Goal: Information Seeking & Learning: Learn about a topic

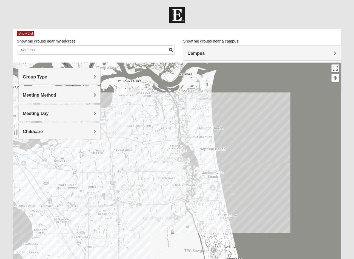
click at [92, 75] on h4 "Group Type" at bounding box center [59, 76] width 73 height 5
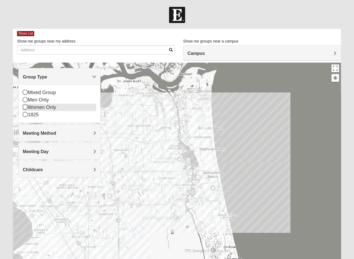
click at [24, 106] on icon at bounding box center [25, 106] width 5 height 5
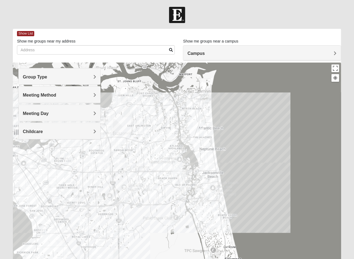
click at [56, 94] on span "Meeting Method" at bounding box center [39, 95] width 33 height 5
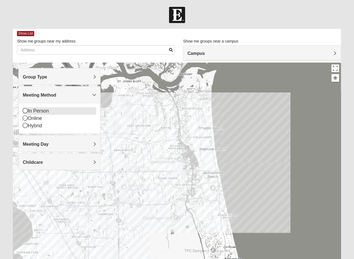
click at [66, 110] on div "In Person" at bounding box center [59, 110] width 73 height 7
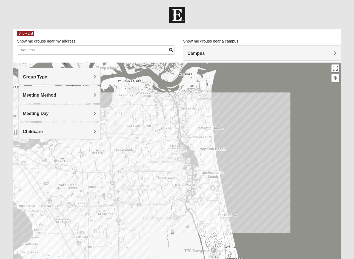
click at [49, 112] on span "Meeting Day" at bounding box center [36, 113] width 26 height 5
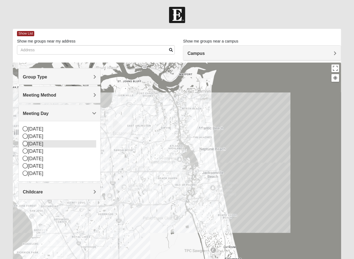
click at [25, 143] on icon at bounding box center [25, 143] width 5 height 5
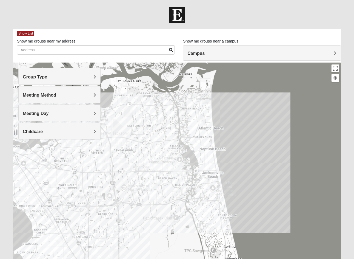
click at [209, 50] on div "Campus" at bounding box center [261, 53] width 157 height 15
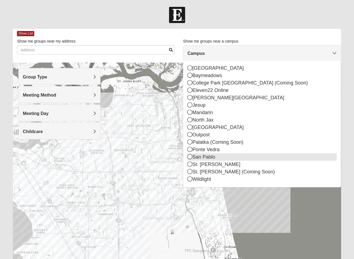
click at [191, 157] on icon at bounding box center [189, 156] width 5 height 5
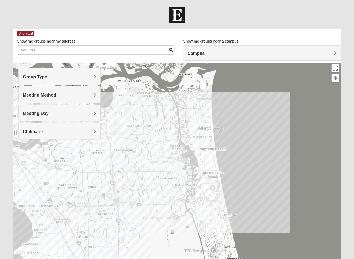
click at [47, 76] on span "Group Type" at bounding box center [35, 77] width 24 height 5
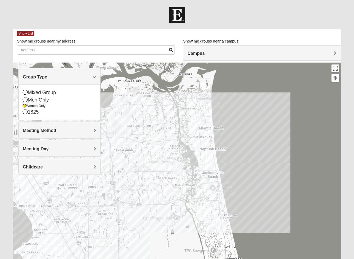
click at [56, 131] on span "Meeting Method" at bounding box center [39, 130] width 33 height 5
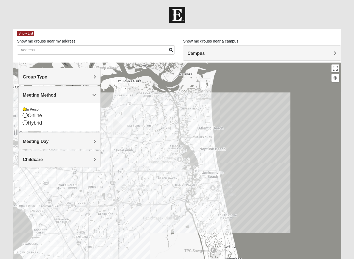
click at [49, 141] on span "Meeting Day" at bounding box center [36, 141] width 26 height 5
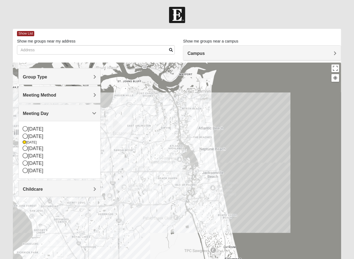
click at [93, 190] on h4 "Childcare" at bounding box center [59, 188] width 73 height 5
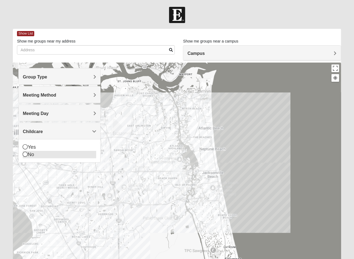
click at [33, 155] on div "No" at bounding box center [59, 154] width 73 height 7
click at [178, 168] on img "San Pablo" at bounding box center [177, 169] width 14 height 18
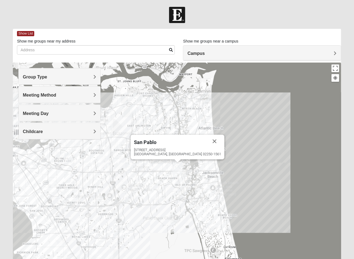
click at [178, 168] on img "San Pablo" at bounding box center [177, 169] width 14 height 18
click at [176, 166] on img "San Pablo" at bounding box center [177, 169] width 14 height 18
click at [262, 167] on div "To navigate, press the arrow keys. [GEOGRAPHIC_DATA][STREET_ADDRESS]" at bounding box center [177, 171] width 328 height 219
click at [208, 141] on button "Close" at bounding box center [214, 141] width 13 height 13
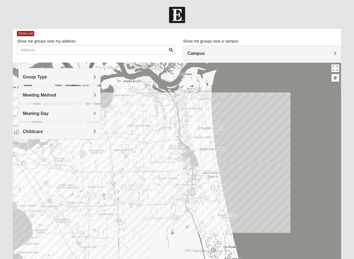
click at [129, 167] on img "Womens Chapman 32224" at bounding box center [128, 167] width 11 height 13
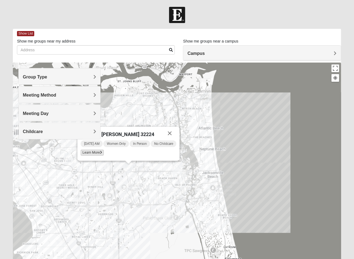
click at [97, 152] on span "Learn More" at bounding box center [92, 153] width 23 height 6
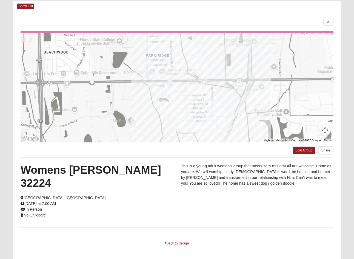
scroll to position [36, 0]
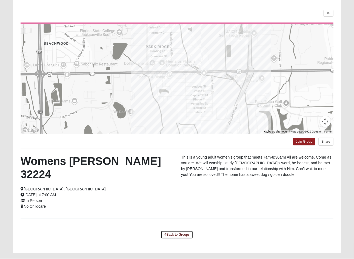
click at [177, 230] on link "Back to Groups" at bounding box center [177, 234] width 32 height 8
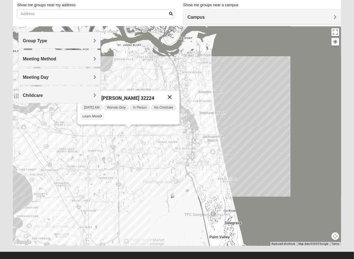
click at [171, 96] on button "Close" at bounding box center [169, 96] width 13 height 13
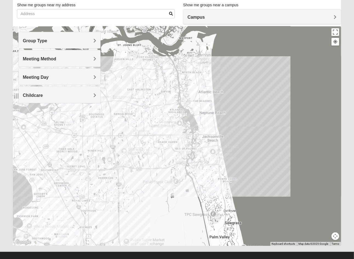
click at [211, 190] on img "Womens Paul 32082" at bounding box center [209, 190] width 11 height 13
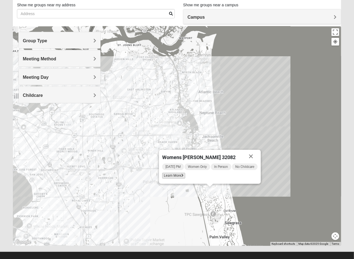
click at [180, 174] on span "Learn More" at bounding box center [173, 176] width 23 height 6
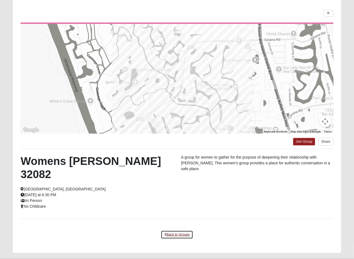
click at [174, 230] on link "Back to Groups" at bounding box center [177, 234] width 32 height 8
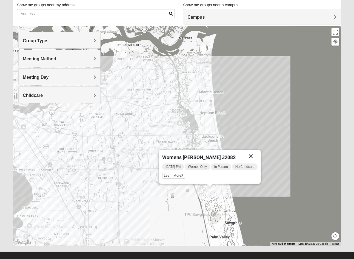
click at [250, 155] on button "Close" at bounding box center [250, 156] width 13 height 13
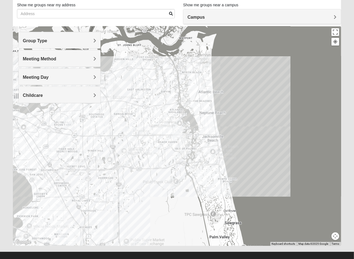
click at [178, 131] on img "San Pablo" at bounding box center [177, 133] width 14 height 18
click at [178, 129] on img "San Pablo" at bounding box center [177, 133] width 14 height 18
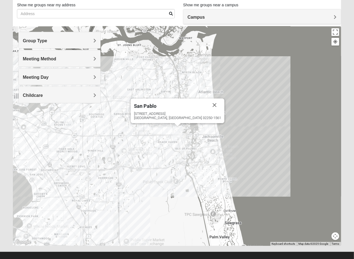
click at [170, 112] on div "[STREET_ADDRESS]" at bounding box center [177, 116] width 87 height 8
click at [208, 105] on button "Close" at bounding box center [214, 104] width 13 height 13
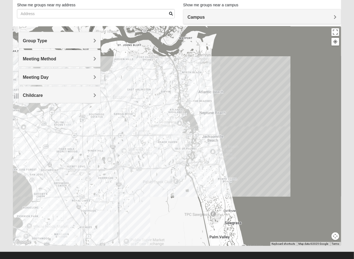
click at [67, 141] on img "Womens Bell 32216" at bounding box center [67, 141] width 11 height 13
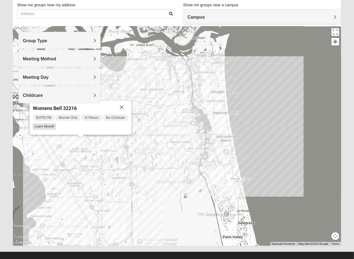
click at [49, 125] on span "Learn More" at bounding box center [44, 127] width 23 height 6
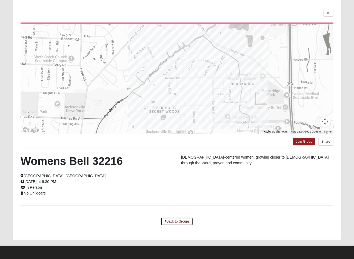
click at [181, 220] on link "Back to Groups" at bounding box center [177, 221] width 32 height 8
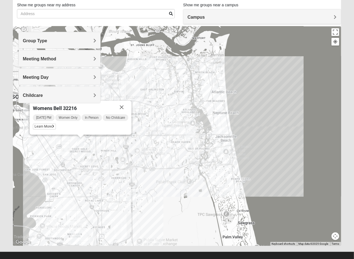
click at [146, 72] on img "Womens Beattie 32225" at bounding box center [146, 72] width 11 height 13
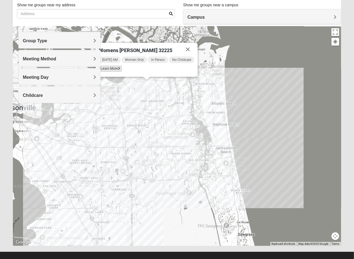
click at [116, 69] on span "Learn More" at bounding box center [110, 69] width 23 height 6
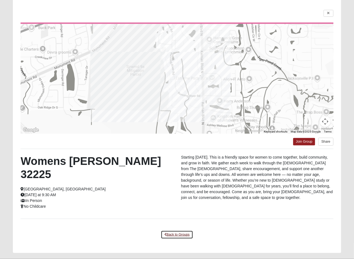
click at [180, 230] on link "Back to Groups" at bounding box center [177, 234] width 32 height 8
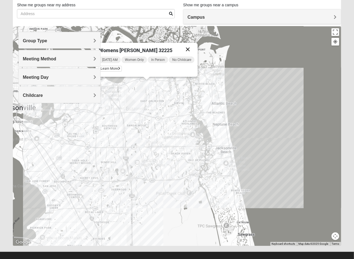
click at [187, 48] on button "Close" at bounding box center [187, 49] width 13 height 13
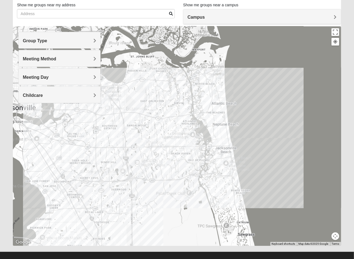
click at [49, 75] on span "Meeting Day" at bounding box center [36, 77] width 26 height 5
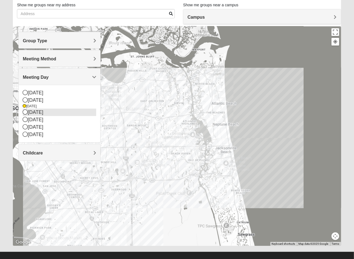
click at [41, 113] on div "[DATE]" at bounding box center [59, 112] width 73 height 7
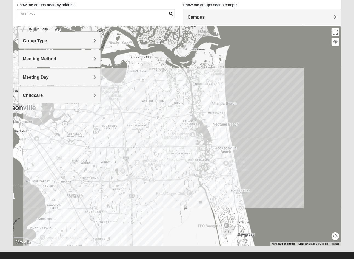
click at [214, 108] on img "Womens Foran 32233" at bounding box center [213, 107] width 11 height 13
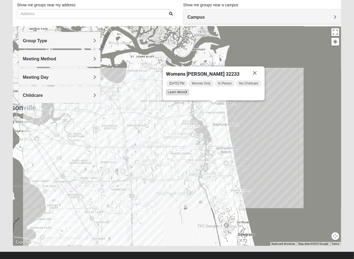
click at [175, 90] on span "Learn More" at bounding box center [177, 92] width 23 height 6
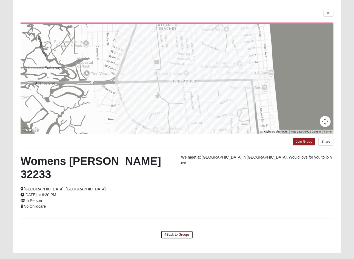
click at [178, 230] on link "Back to Groups" at bounding box center [177, 234] width 32 height 8
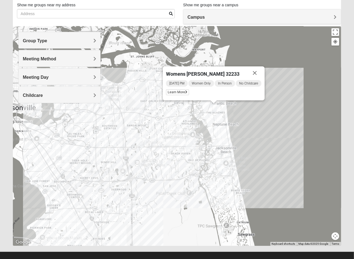
click at [140, 141] on img "Womens Campanella/Harnek 32246" at bounding box center [139, 141] width 11 height 13
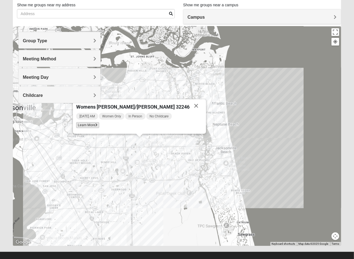
click at [99, 124] on span "Learn More" at bounding box center [87, 125] width 23 height 6
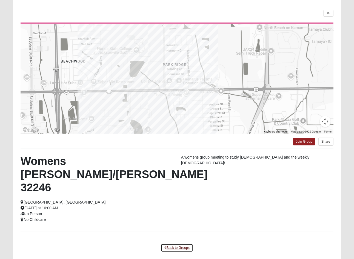
click at [178, 243] on link "Back to Groups" at bounding box center [177, 247] width 32 height 8
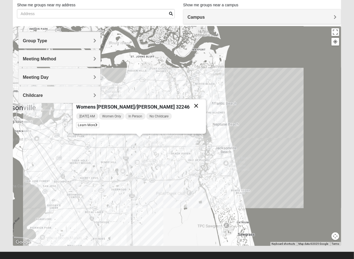
click at [190, 106] on button "Close" at bounding box center [196, 105] width 13 height 13
click at [182, 106] on div "Womens [PERSON_NAME]/[PERSON_NAME] 32246 [DATE] AM Women Only In Person No Chil…" at bounding box center [177, 135] width 328 height 219
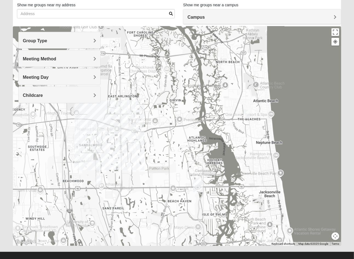
click at [198, 181] on img "San Pablo" at bounding box center [198, 186] width 14 height 18
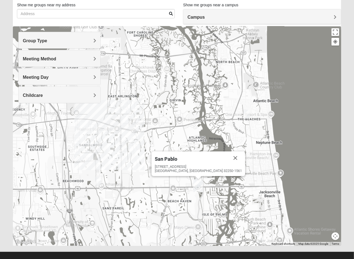
click at [199, 177] on div at bounding box center [198, 177] width 7 height 3
click at [193, 182] on img "San Pablo" at bounding box center [198, 186] width 14 height 18
click at [229, 155] on button "Close" at bounding box center [235, 157] width 13 height 13
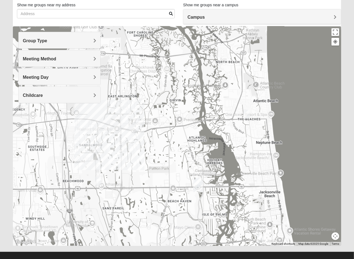
click at [197, 191] on img "San Pablo" at bounding box center [198, 186] width 14 height 18
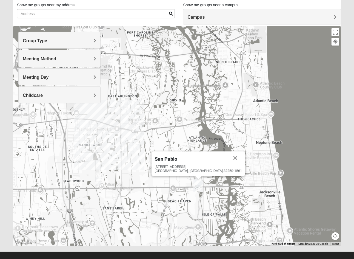
click at [201, 184] on img "San Pablo" at bounding box center [198, 186] width 14 height 18
click at [229, 158] on button "Close" at bounding box center [235, 157] width 13 height 13
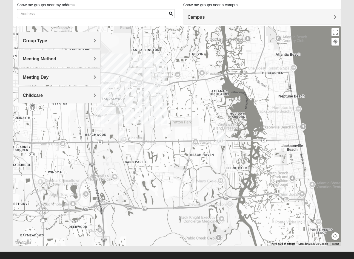
drag, startPoint x: 138, startPoint y: 130, endPoint x: 154, endPoint y: 85, distance: 47.7
click at [155, 83] on div at bounding box center [177, 135] width 328 height 219
click at [120, 133] on img "Womens Campanella/Harnek 32246" at bounding box center [120, 134] width 11 height 13
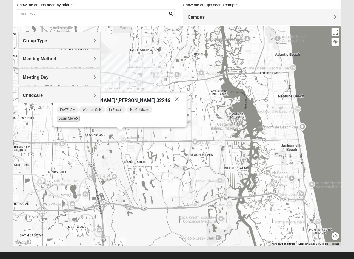
click at [80, 118] on span "Learn More" at bounding box center [68, 119] width 23 height 6
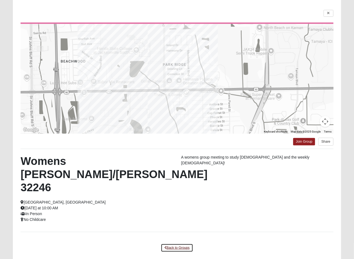
click at [173, 243] on link "Back to Groups" at bounding box center [177, 247] width 32 height 8
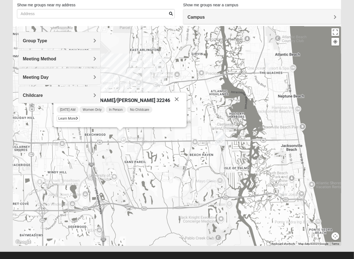
click at [220, 129] on img "On Campus Womens Manfredi 32250" at bounding box center [220, 135] width 11 height 13
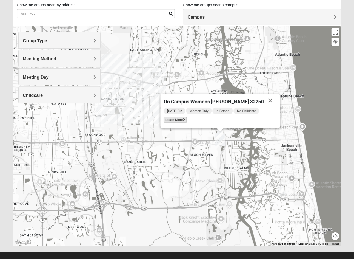
click at [186, 121] on span "Learn More" at bounding box center [175, 120] width 23 height 6
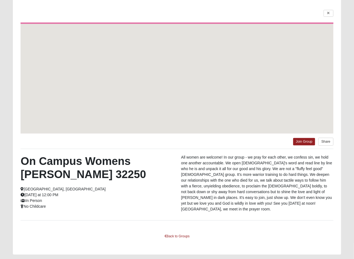
click at [184, 119] on div at bounding box center [177, 79] width 313 height 110
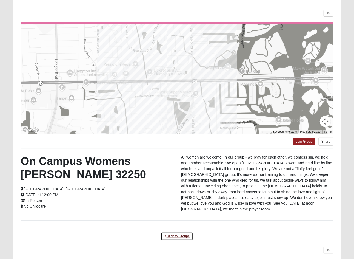
click at [180, 234] on link "Back to Groups" at bounding box center [177, 236] width 32 height 8
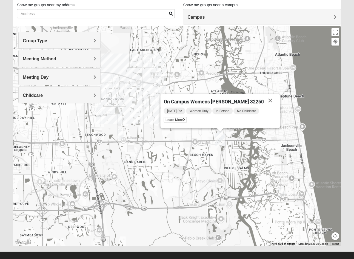
click at [283, 191] on img "Womens Doudna 32250" at bounding box center [281, 191] width 11 height 13
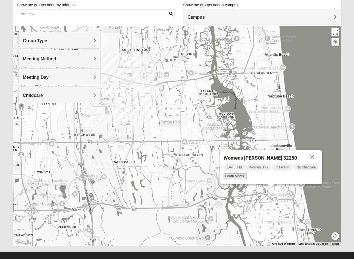
click at [233, 174] on span "Learn More" at bounding box center [235, 176] width 23 height 6
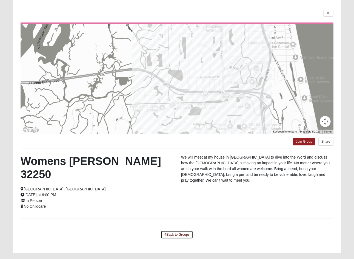
click at [184, 230] on link "Back to Groups" at bounding box center [177, 234] width 32 height 8
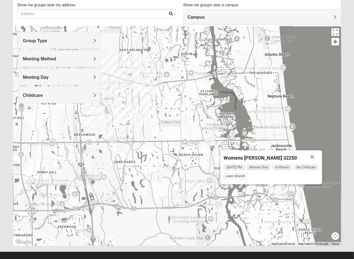
click at [259, 65] on img "Womens Foran 32233" at bounding box center [258, 67] width 11 height 13
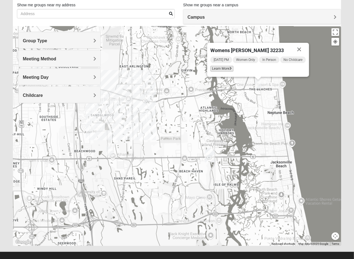
click at [217, 67] on span "Learn More" at bounding box center [222, 69] width 23 height 6
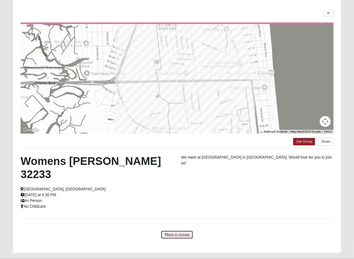
click at [184, 230] on link "Back to Groups" at bounding box center [177, 234] width 32 height 8
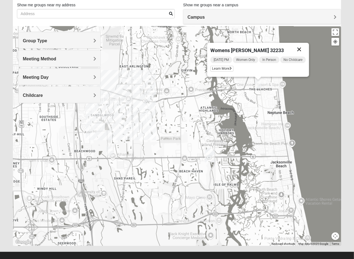
click at [302, 49] on button "Close" at bounding box center [299, 49] width 13 height 13
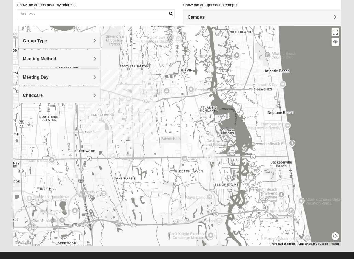
click at [91, 72] on div "Meeting Day" at bounding box center [59, 77] width 81 height 16
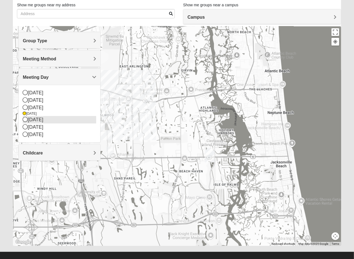
click at [44, 120] on div "[DATE]" at bounding box center [59, 119] width 73 height 7
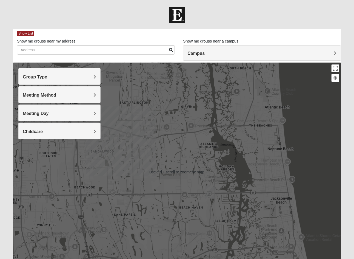
scroll to position [0, 0]
click at [218, 153] on div at bounding box center [177, 171] width 328 height 219
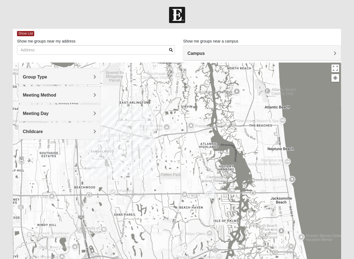
click at [85, 112] on h4 "Meeting Day" at bounding box center [59, 113] width 73 height 5
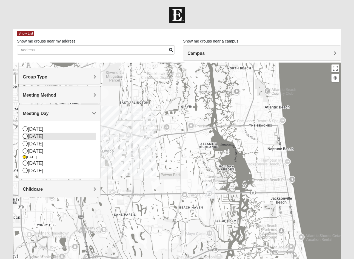
click at [27, 134] on icon at bounding box center [25, 135] width 5 height 5
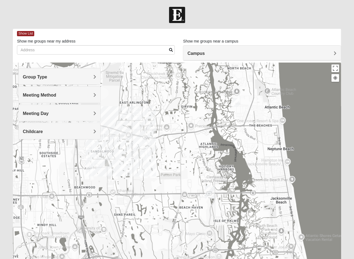
click at [237, 102] on img "Womens Simmons 32233" at bounding box center [236, 102] width 11 height 13
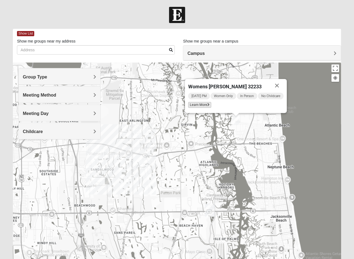
click at [201, 105] on span "Learn More" at bounding box center [199, 105] width 23 height 6
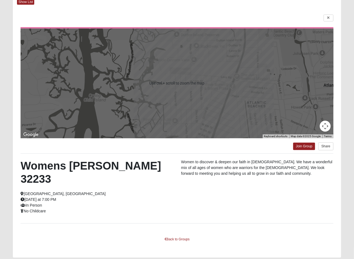
scroll to position [36, 0]
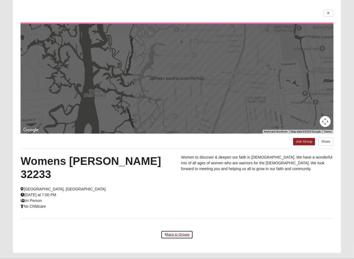
click at [177, 230] on link "Back to Groups" at bounding box center [177, 234] width 32 height 8
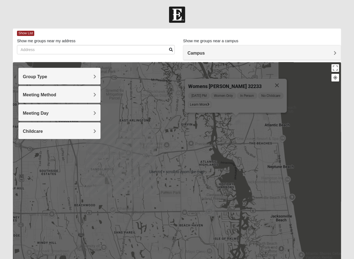
scroll to position [0, 0]
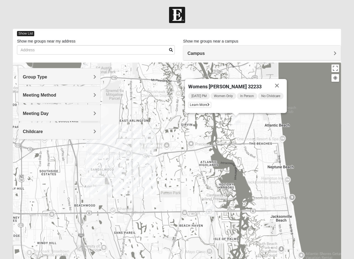
click at [32, 32] on span "Show List" at bounding box center [25, 33] width 17 height 5
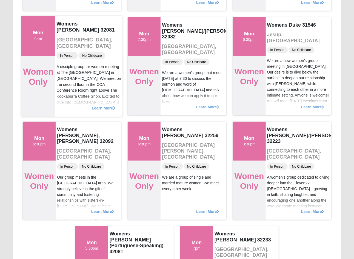
scroll to position [274, 0]
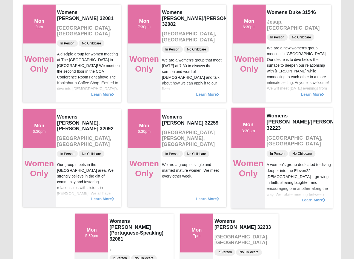
click at [310, 197] on span "Learn More" at bounding box center [314, 197] width 24 height 0
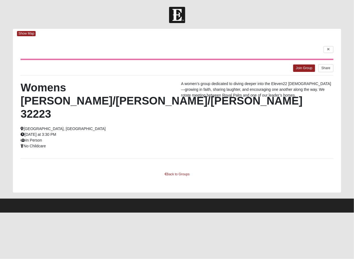
scroll to position [0, 0]
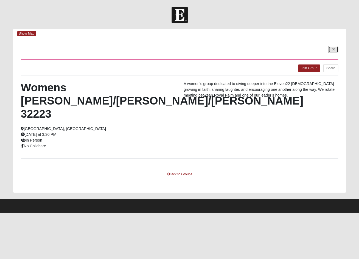
click at [333, 49] on icon at bounding box center [333, 49] width 2 height 3
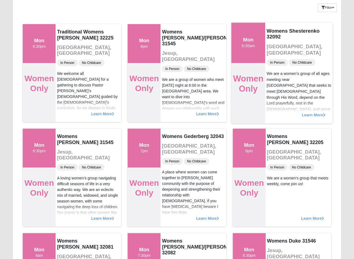
scroll to position [55, 0]
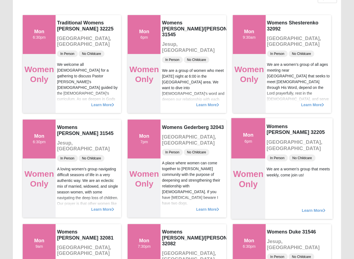
click at [312, 207] on span "Learn More" at bounding box center [314, 207] width 24 height 0
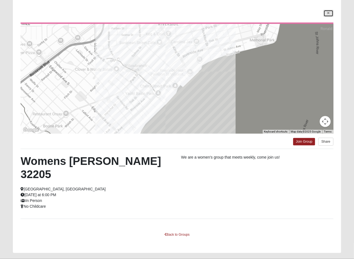
click at [328, 13] on icon at bounding box center [329, 13] width 2 height 3
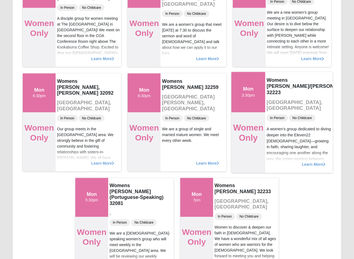
scroll to position [267, 0]
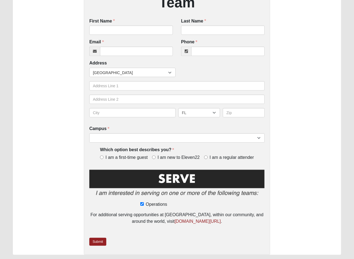
scroll to position [143, 0]
